Goal: Task Accomplishment & Management: Manage account settings

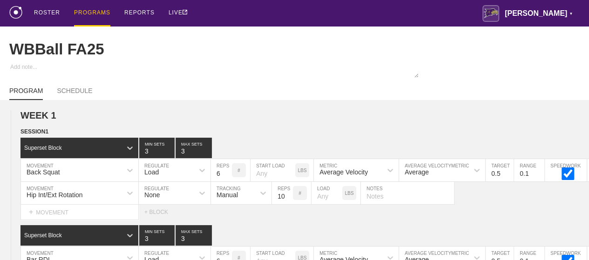
click at [90, 13] on div "PROGRAMS" at bounding box center [92, 13] width 36 height 27
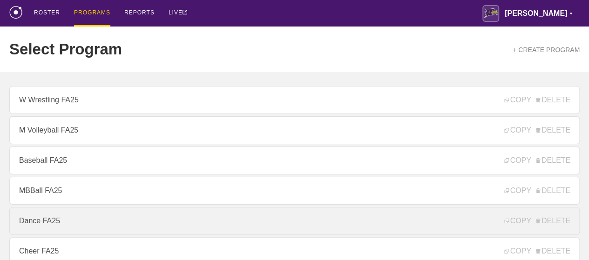
click at [50, 223] on link "Dance FA25" at bounding box center [294, 221] width 570 height 28
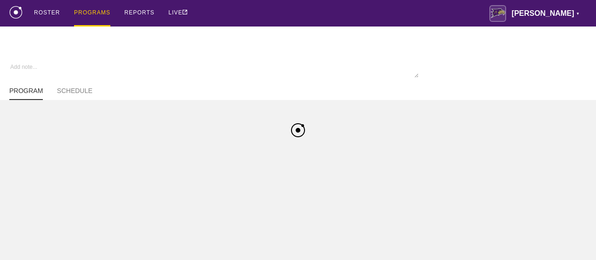
type textarea "x"
type input "Dance FA25"
